Goal: Information Seeking & Learning: Find specific page/section

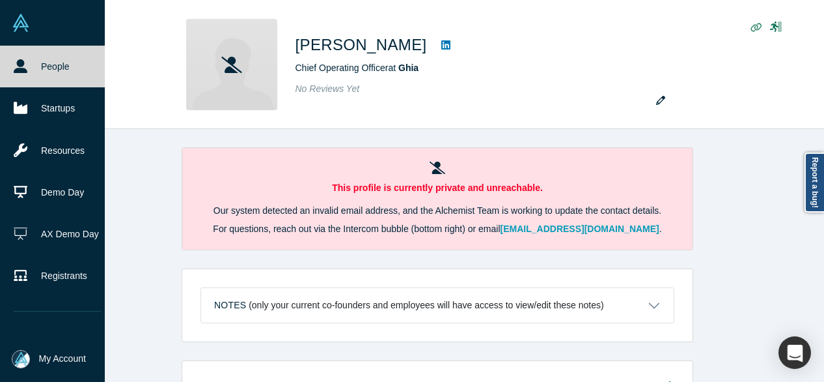
click at [27, 63] on icon at bounding box center [21, 66] width 14 height 14
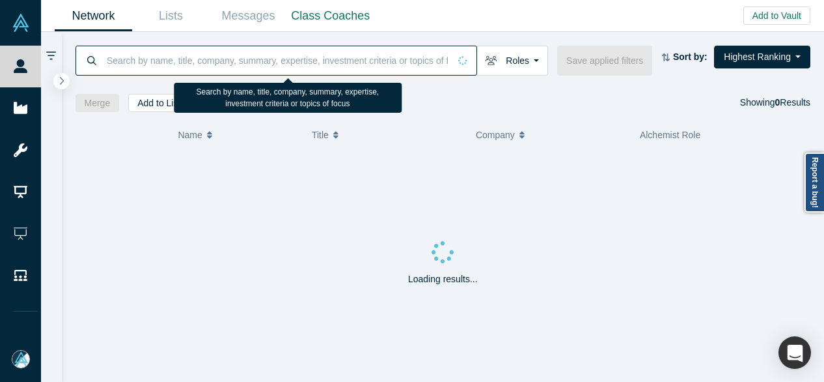
click at [142, 54] on input at bounding box center [277, 60] width 344 height 31
paste input "[PERSON_NAME]"
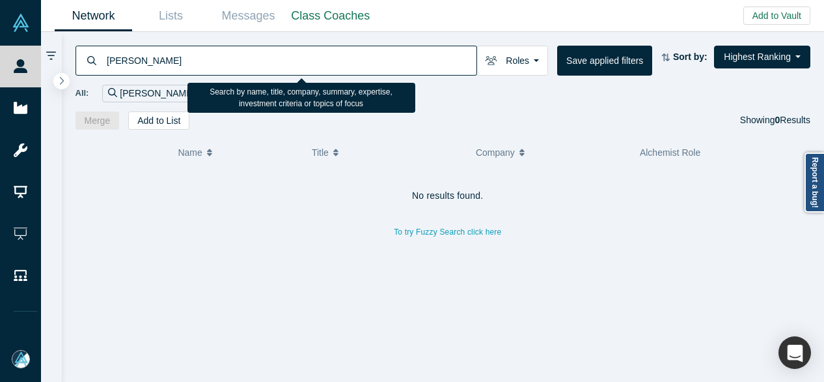
click at [210, 60] on input "[PERSON_NAME]" at bounding box center [290, 60] width 371 height 31
click at [110, 60] on input "[PERSON_NAME]" at bounding box center [290, 60] width 371 height 31
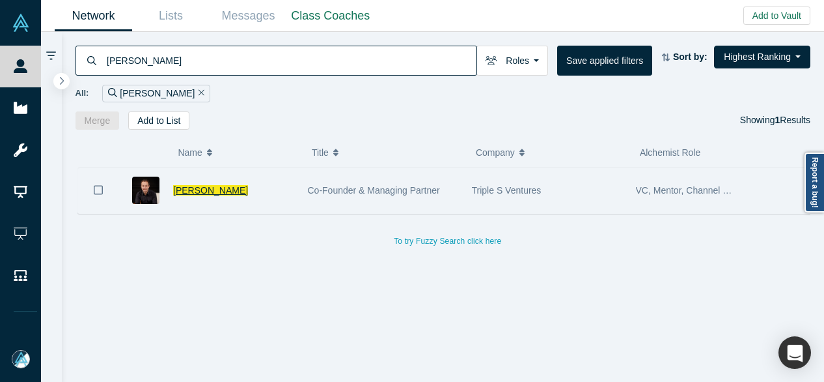
type input "[PERSON_NAME]"
click at [199, 187] on span "[PERSON_NAME]" at bounding box center [210, 190] width 75 height 10
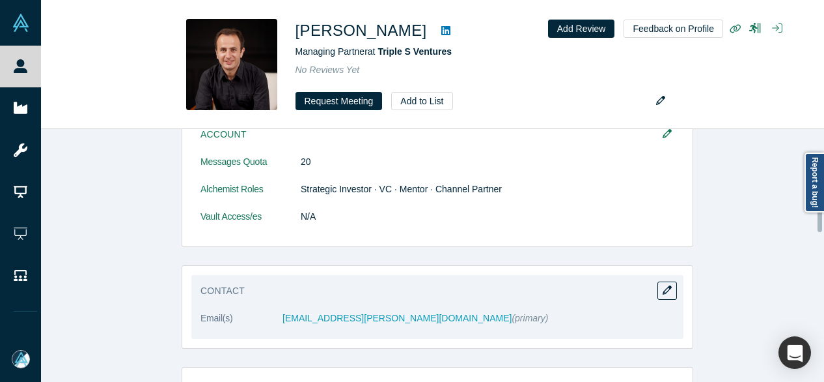
scroll to position [776, 0]
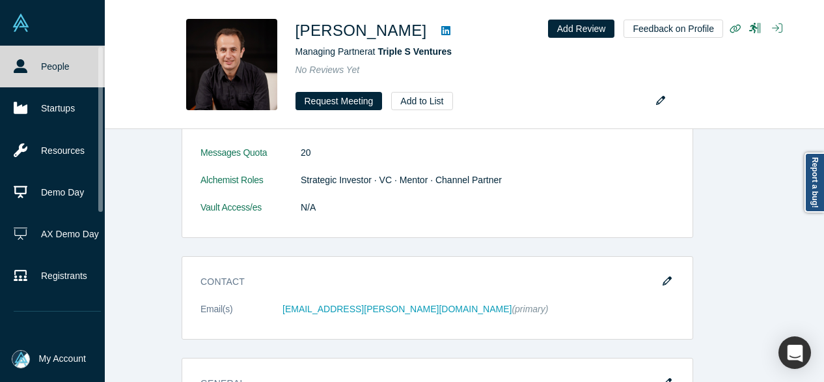
click at [15, 68] on icon at bounding box center [21, 66] width 14 height 14
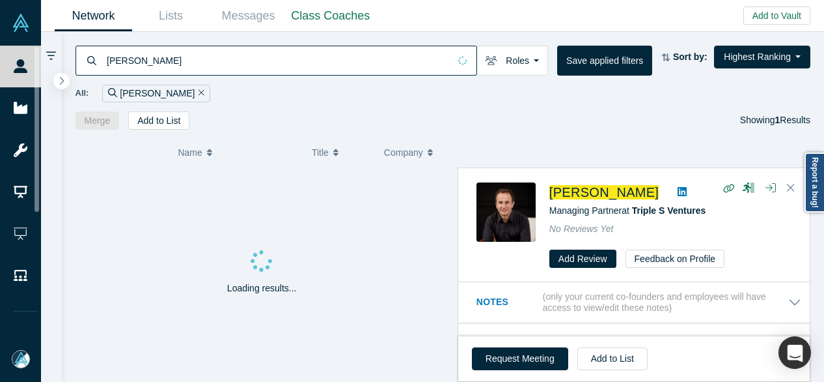
drag, startPoint x: 191, startPoint y: 53, endPoint x: 99, endPoint y: 57, distance: 92.5
click at [99, 57] on div "[PERSON_NAME]" at bounding box center [277, 61] width 402 height 30
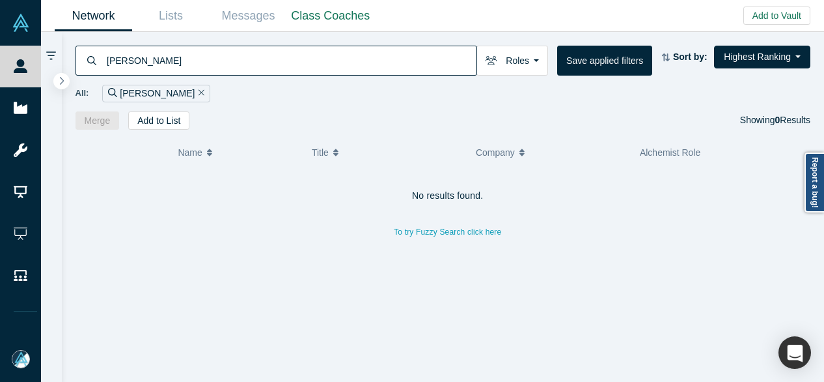
drag, startPoint x: 182, startPoint y: 62, endPoint x: 100, endPoint y: 63, distance: 82.7
click at [100, 63] on div "[PERSON_NAME]" at bounding box center [277, 61] width 402 height 30
paste input "[PERSON_NAME]"
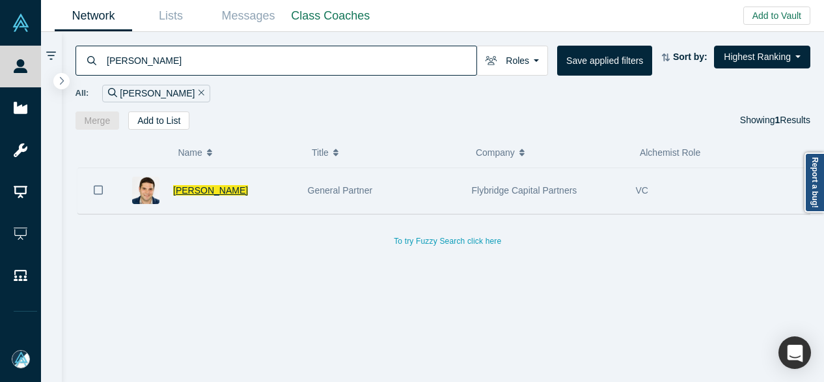
type input "[PERSON_NAME]"
click at [231, 191] on span "[PERSON_NAME]" at bounding box center [210, 190] width 75 height 10
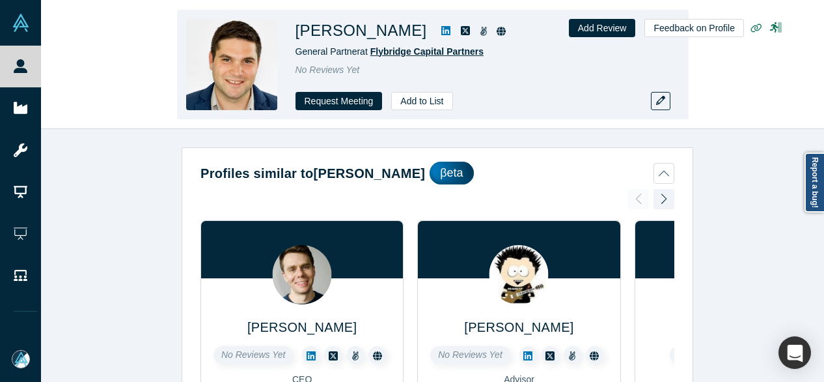
click at [395, 51] on span "Flybridge Capital Partners" at bounding box center [427, 51] width 113 height 10
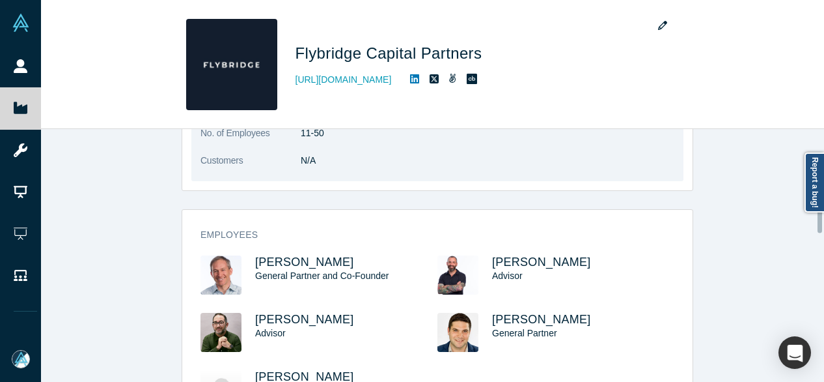
scroll to position [260, 0]
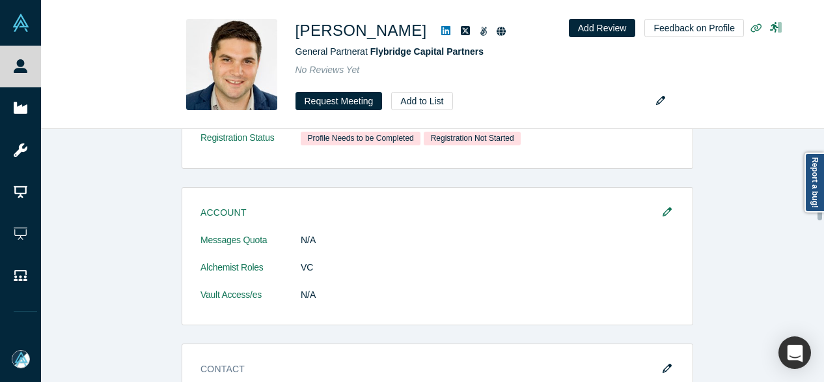
scroll to position [846, 0]
